Goal: Transaction & Acquisition: Purchase product/service

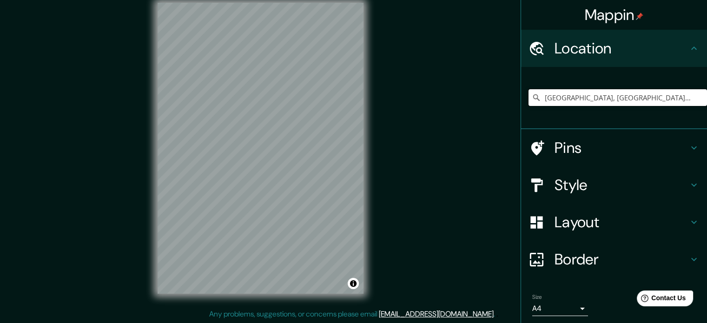
click at [614, 99] on input "[GEOGRAPHIC_DATA], [GEOGRAPHIC_DATA], [GEOGRAPHIC_DATA]" at bounding box center [618, 97] width 179 height 17
drag, startPoint x: 683, startPoint y: 98, endPoint x: 472, endPoint y: 102, distance: 210.2
click at [675, 100] on input "[GEOGRAPHIC_DATA], [GEOGRAPHIC_DATA], [GEOGRAPHIC_DATA]" at bounding box center [618, 97] width 179 height 17
click at [306, 120] on div "Mappin Location [GEOGRAPHIC_DATA], [GEOGRAPHIC_DATA], [GEOGRAPHIC_DATA] Pins St…" at bounding box center [353, 156] width 707 height 336
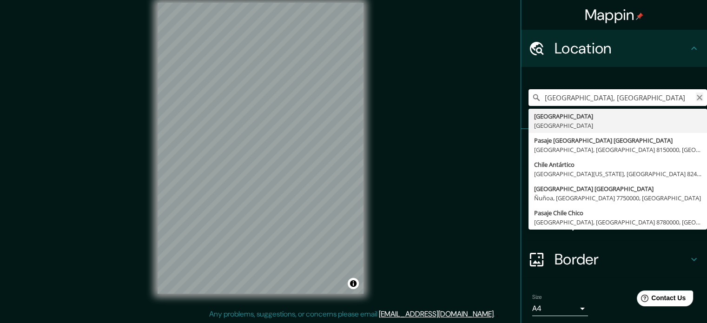
type input "[GEOGRAPHIC_DATA], [GEOGRAPHIC_DATA]"
click at [697, 98] on icon "Clear" at bounding box center [700, 98] width 6 height 6
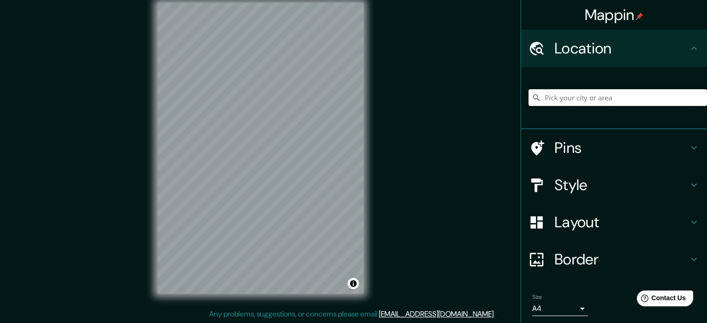
type input "r"
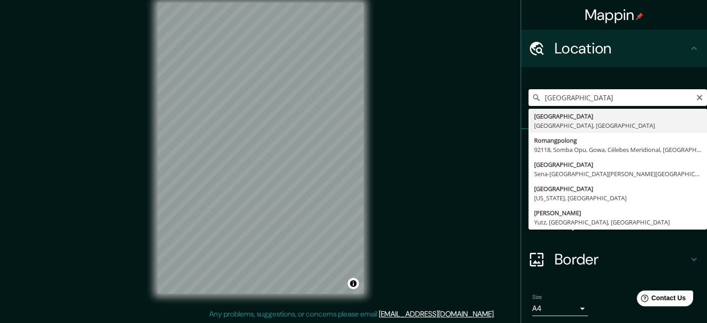
type input "[GEOGRAPHIC_DATA], [GEOGRAPHIC_DATA], [GEOGRAPHIC_DATA]"
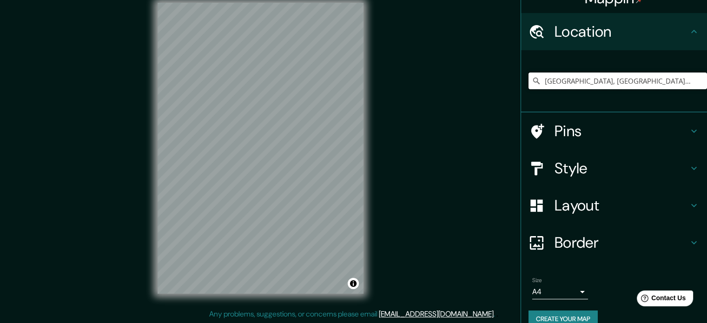
scroll to position [32, 0]
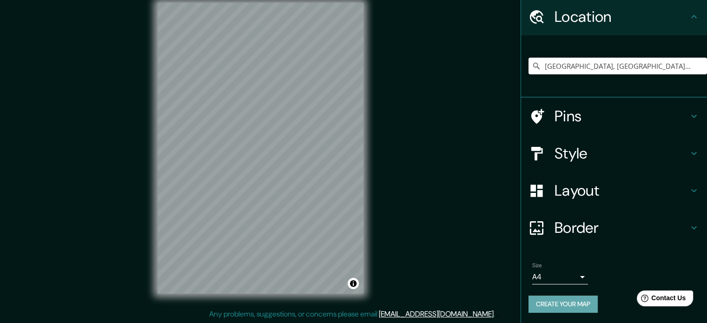
click at [575, 299] on button "Create your map" at bounding box center [563, 304] width 69 height 17
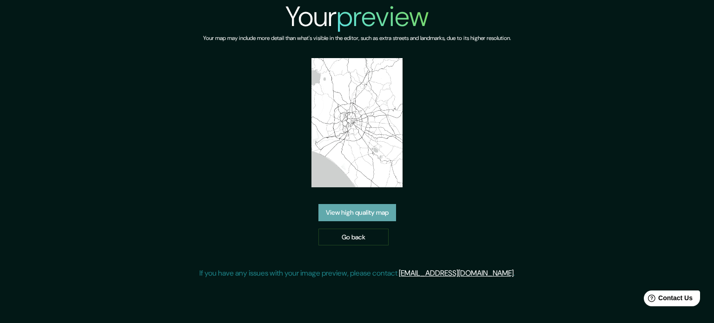
click at [360, 213] on link "View high quality map" at bounding box center [358, 212] width 78 height 17
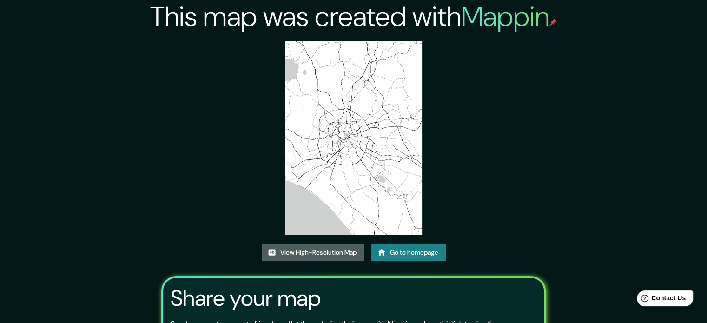
click at [324, 251] on link "View High-Resolution Map" at bounding box center [313, 252] width 102 height 17
